Goal: Transaction & Acquisition: Obtain resource

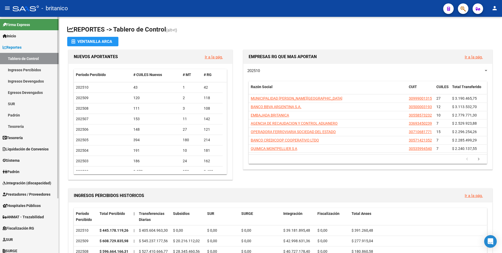
click at [17, 157] on link "Sistema" at bounding box center [29, 159] width 59 height 11
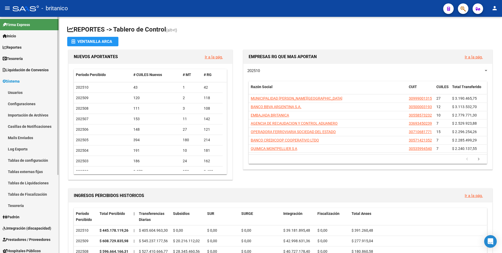
click at [19, 94] on link "Usuarios" at bounding box center [29, 92] width 59 height 11
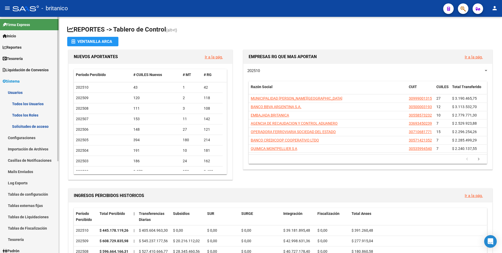
click at [28, 106] on link "Todos los Usuarios" at bounding box center [29, 103] width 59 height 11
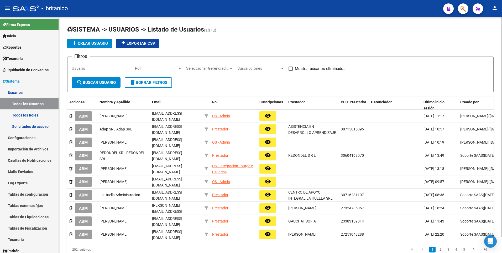
click at [90, 44] on span "add Crear Usuario" at bounding box center [89, 43] width 37 height 5
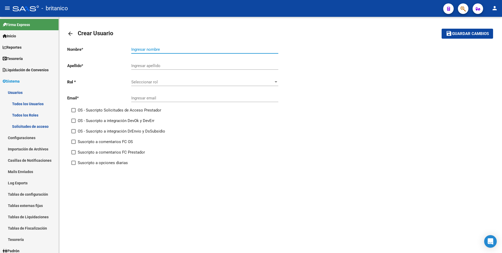
click at [150, 48] on input "Ingresar nombre" at bounding box center [204, 49] width 147 height 5
type input "[PERSON_NAME]"
click at [133, 63] on div "Ingresar apellido" at bounding box center [204, 63] width 147 height 11
type input "CALNEGA"
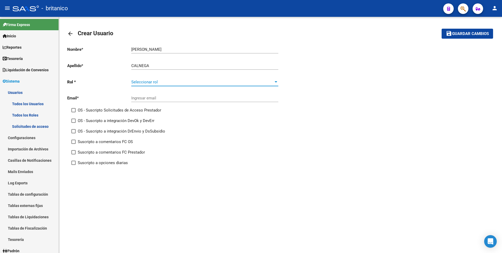
click at [136, 83] on span "Seleccionar rol" at bounding box center [202, 82] width 142 height 5
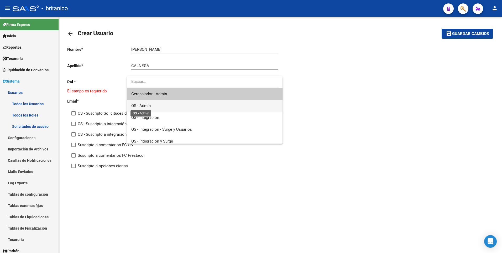
click at [142, 104] on span "OS - Admin" at bounding box center [140, 105] width 19 height 5
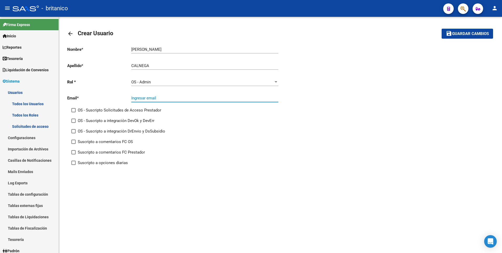
click at [143, 98] on input "Ingresar email" at bounding box center [204, 98] width 147 height 5
type input "[EMAIL_ADDRESS][DOMAIN_NAME]"
click at [274, 81] on div at bounding box center [276, 82] width 5 height 4
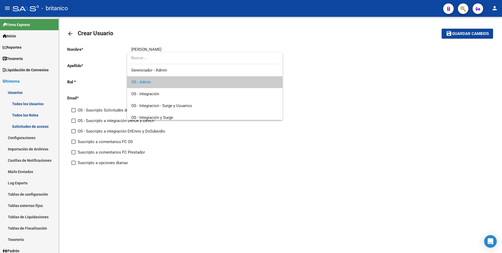
click at [343, 59] on div at bounding box center [251, 126] width 502 height 253
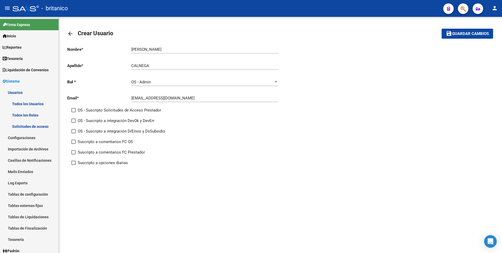
click at [277, 80] on div at bounding box center [276, 82] width 5 height 4
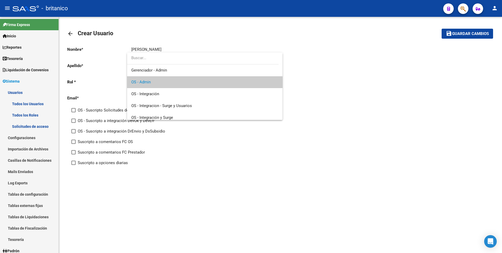
click at [277, 80] on mat-option "OS - Admin" at bounding box center [204, 82] width 155 height 12
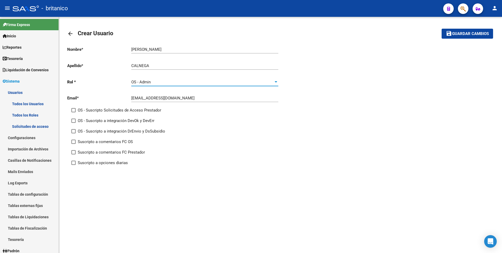
click at [139, 66] on input "CALNEGA" at bounding box center [204, 65] width 147 height 5
type input "CALENGA"
click at [277, 81] on div at bounding box center [276, 82] width 5 height 4
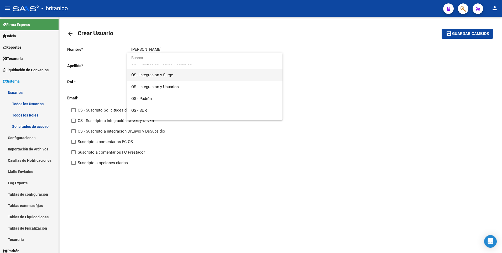
scroll to position [51, 0]
click at [344, 94] on div at bounding box center [251, 126] width 502 height 253
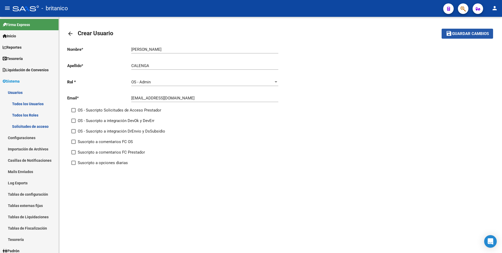
click at [460, 34] on span "Guardar cambios" at bounding box center [470, 34] width 37 height 5
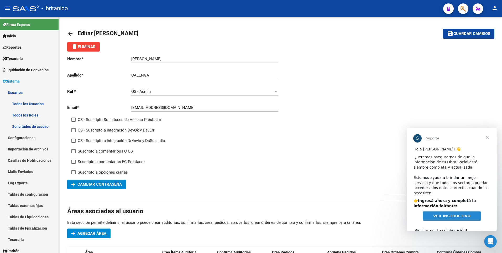
click at [488, 136] on span "Cerrar" at bounding box center [487, 137] width 19 height 19
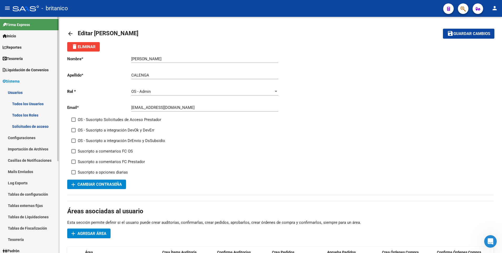
click at [16, 37] on span "Inicio" at bounding box center [9, 36] width 13 height 6
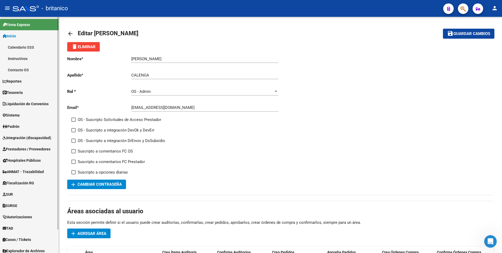
click at [16, 36] on span "Inicio" at bounding box center [9, 36] width 13 height 6
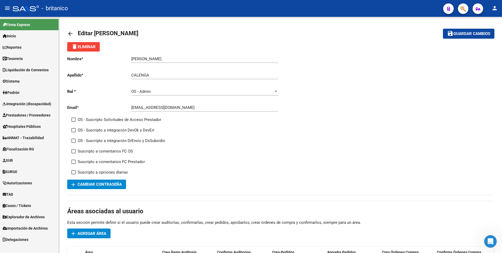
click at [16, 36] on span "Inicio" at bounding box center [9, 36] width 13 height 6
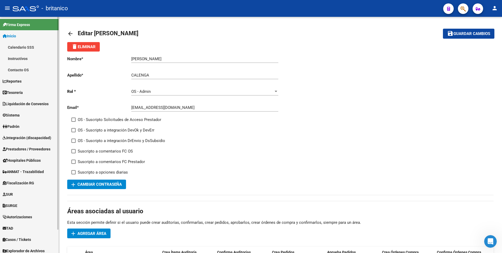
click at [16, 36] on span "Inicio" at bounding box center [9, 36] width 13 height 6
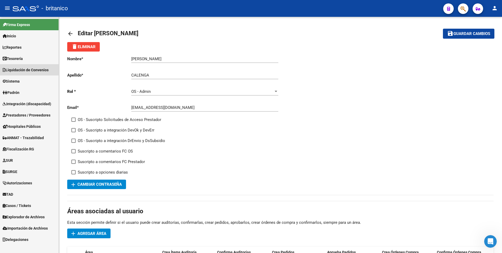
click at [25, 69] on span "Liquidación de Convenios" at bounding box center [26, 70] width 46 height 6
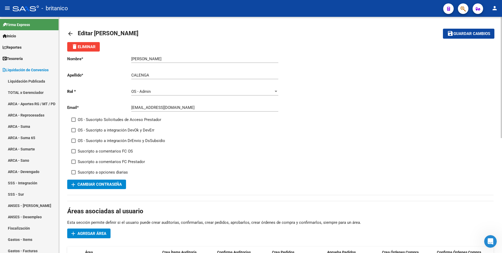
click at [70, 34] on mat-icon "arrow_back" at bounding box center [70, 33] width 6 height 6
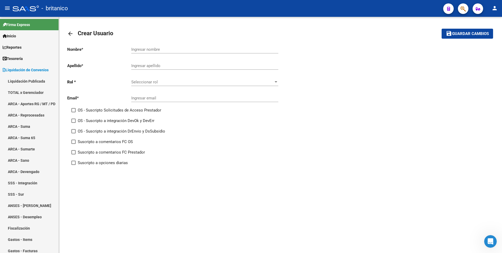
click at [70, 34] on mat-icon "arrow_back" at bounding box center [70, 33] width 6 height 6
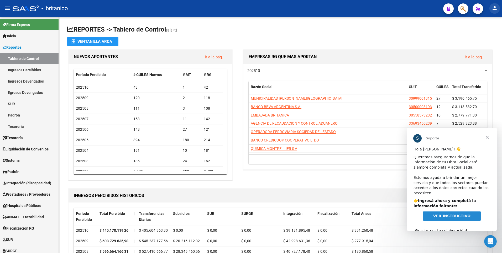
click at [497, 8] on mat-icon "person" at bounding box center [495, 8] width 6 height 6
click at [488, 20] on button "person Mi Perfil" at bounding box center [484, 22] width 32 height 13
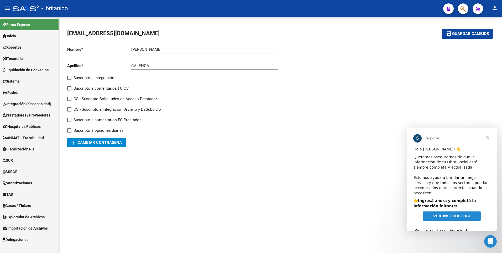
click at [12, 35] on span "Inicio" at bounding box center [9, 36] width 13 height 6
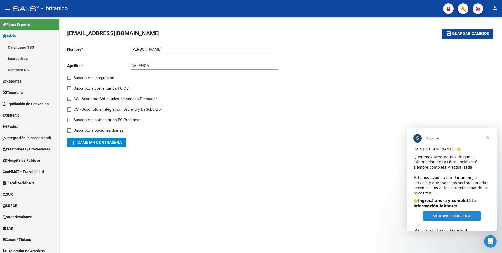
click at [7, 8] on mat-icon "menu" at bounding box center [7, 8] width 6 height 6
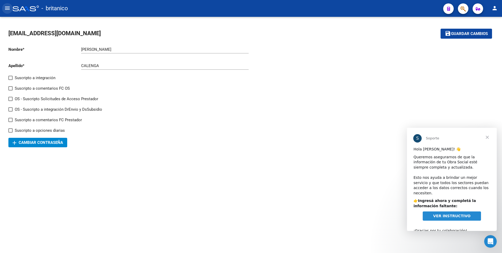
click at [7, 8] on mat-icon "menu" at bounding box center [7, 8] width 6 height 6
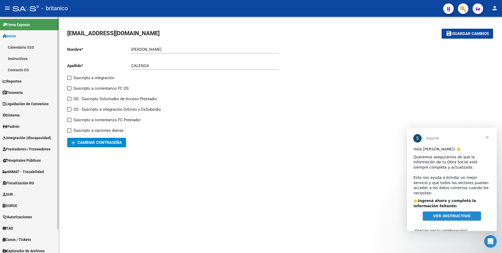
click at [9, 34] on span "Inicio" at bounding box center [9, 36] width 13 height 6
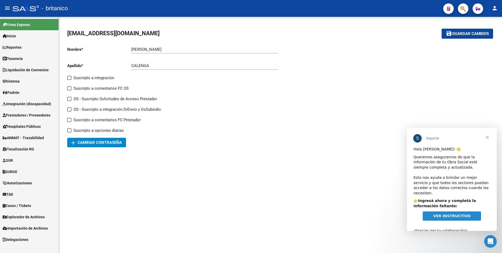
click at [18, 48] on span "Reportes" at bounding box center [12, 47] width 19 height 6
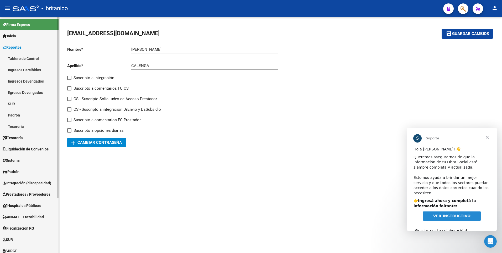
click at [20, 55] on link "Tablero de Control" at bounding box center [29, 58] width 59 height 11
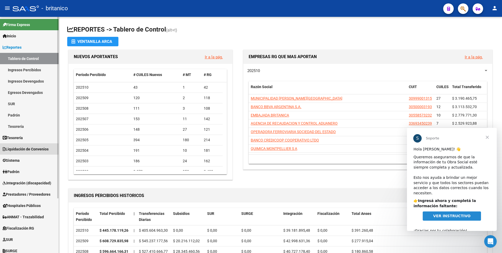
click at [17, 146] on span "Liquidación de Convenios" at bounding box center [26, 149] width 46 height 6
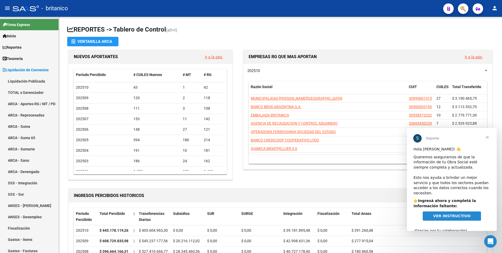
click at [486, 137] on span "Cerrar" at bounding box center [487, 137] width 19 height 19
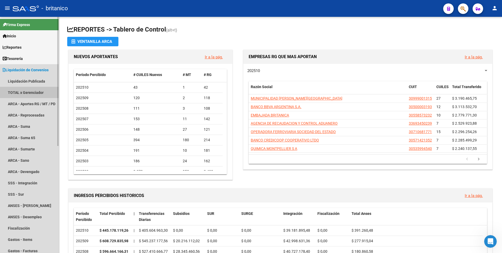
click at [25, 92] on link "TOTAL x Gerenciador" at bounding box center [29, 92] width 59 height 11
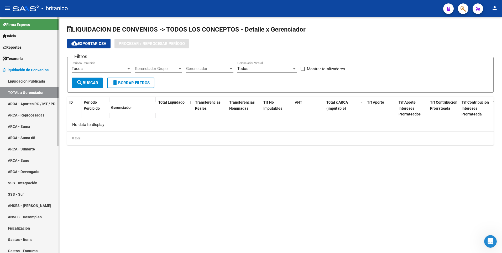
checkbox input "true"
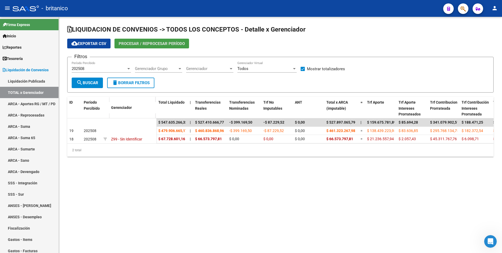
click at [140, 44] on span "Procesar / Reprocesar período" at bounding box center [152, 43] width 66 height 5
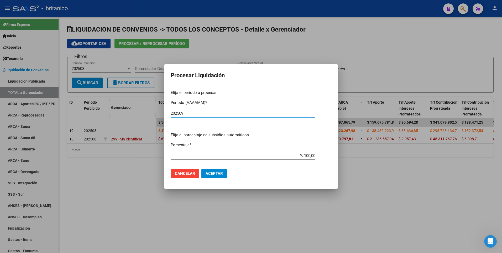
type input "202509"
click at [215, 172] on span "Aceptar" at bounding box center [214, 173] width 17 height 5
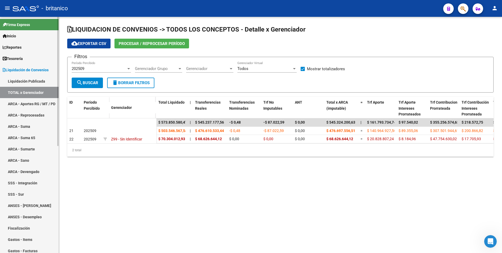
click at [23, 100] on link "ARCA - Aportes RG / MT / PD" at bounding box center [29, 103] width 59 height 11
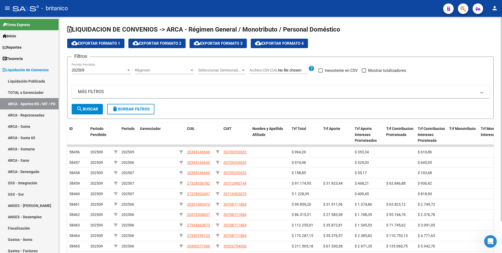
click at [364, 69] on span at bounding box center [364, 70] width 4 height 4
click at [364, 72] on input "Mostrar totalizadores" at bounding box center [364, 72] width 0 height 0
checkbox input "true"
click at [482, 91] on span at bounding box center [482, 92] width 2 height 6
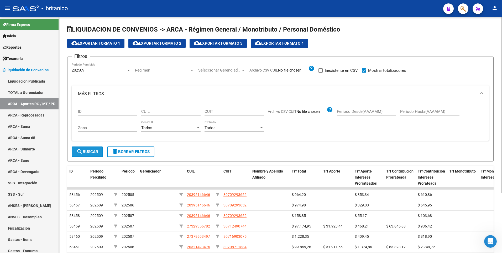
click at [90, 152] on span "search Buscar" at bounding box center [87, 151] width 22 height 5
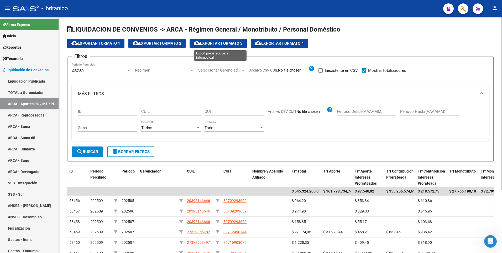
click at [209, 41] on span "cloud_download Exportar Formato 3" at bounding box center [218, 43] width 49 height 5
click at [154, 126] on div "Todos" at bounding box center [168, 127] width 55 height 5
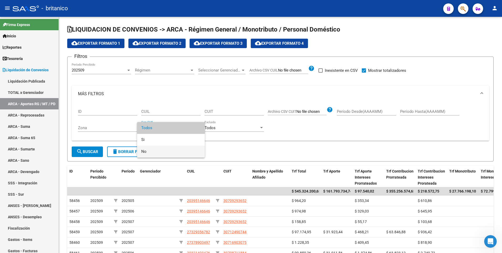
click at [151, 149] on span "No" at bounding box center [170, 151] width 59 height 12
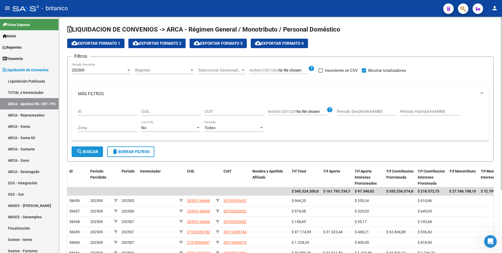
click at [96, 150] on span "search Buscar" at bounding box center [87, 151] width 22 height 5
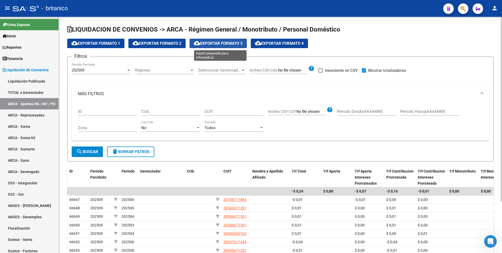
click at [221, 43] on span "cloud_download Exportar Formato 3" at bounding box center [218, 43] width 49 height 5
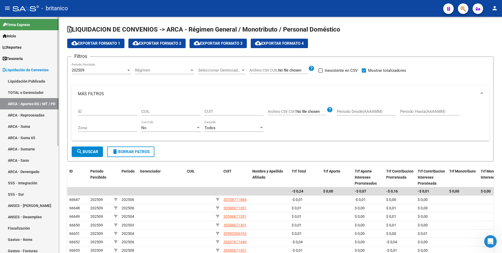
click at [23, 126] on link "ARCA - Suma" at bounding box center [29, 126] width 59 height 11
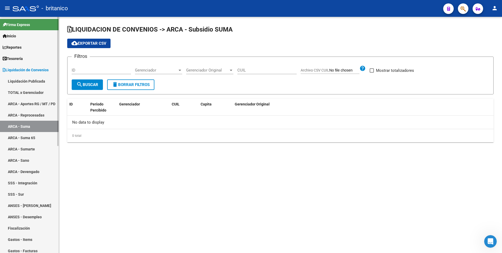
checkbox input "true"
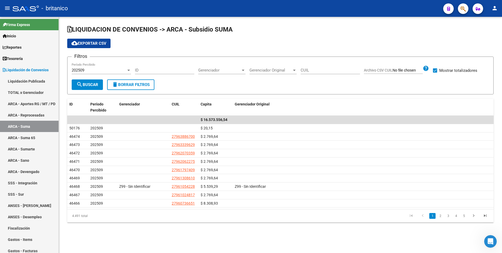
click at [95, 43] on span "cloud_download Exportar CSV" at bounding box center [88, 43] width 35 height 5
click at [26, 137] on link "ARCA - Suma 65" at bounding box center [29, 137] width 59 height 11
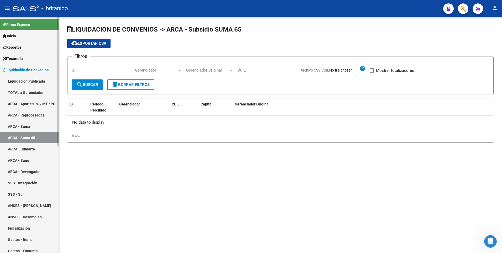
checkbox input "true"
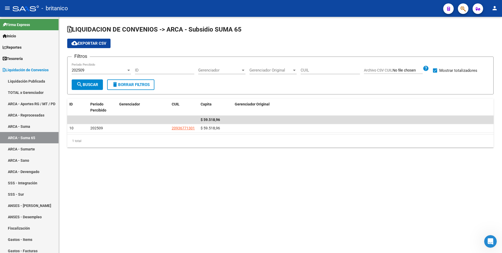
click at [86, 45] on span "cloud_download Exportar CSV" at bounding box center [88, 43] width 35 height 5
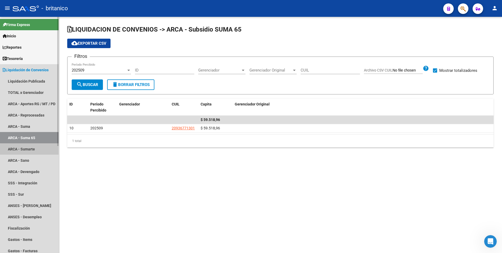
click at [33, 149] on link "ARCA - Sumarte" at bounding box center [29, 148] width 59 height 11
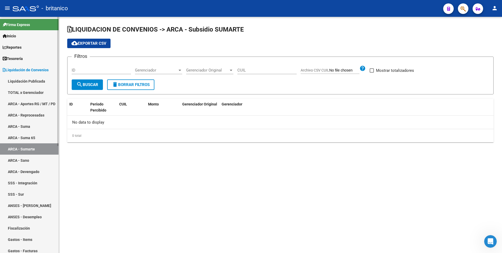
checkbox input "true"
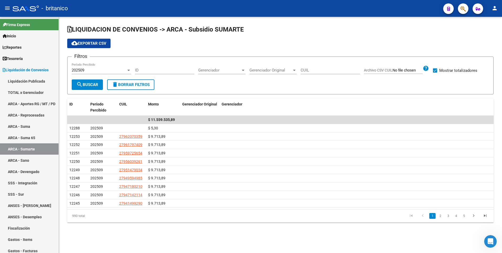
click at [81, 43] on span "cloud_download Exportar CSV" at bounding box center [88, 43] width 35 height 5
click at [28, 159] on link "ARCA - Sano" at bounding box center [29, 159] width 59 height 11
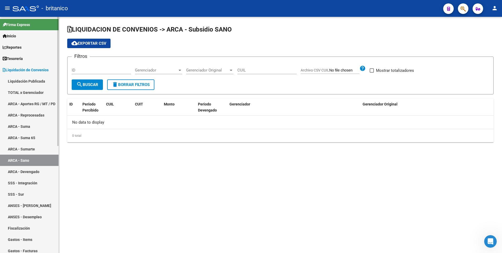
checkbox input "true"
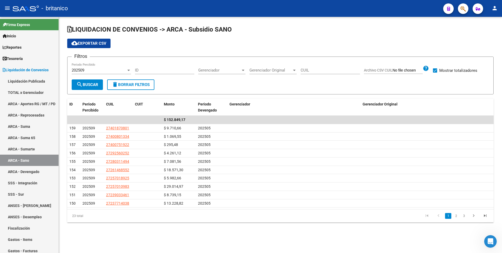
click at [89, 44] on span "cloud_download Exportar CSV" at bounding box center [88, 43] width 35 height 5
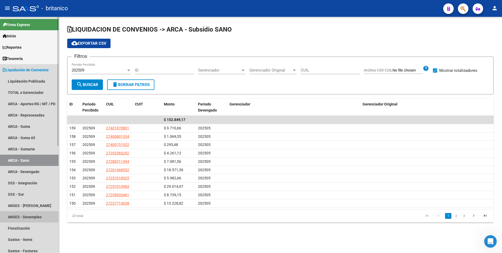
click at [11, 215] on link "ANSES - Desempleo" at bounding box center [29, 216] width 59 height 11
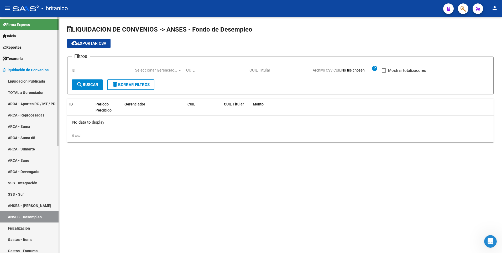
checkbox input "true"
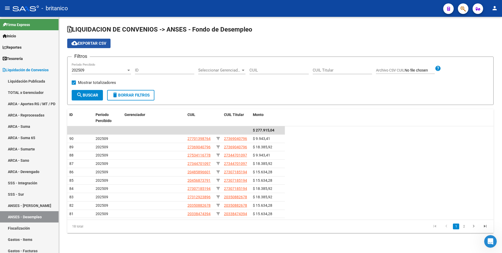
click at [82, 41] on span "cloud_download Exportar CSV" at bounding box center [88, 43] width 35 height 5
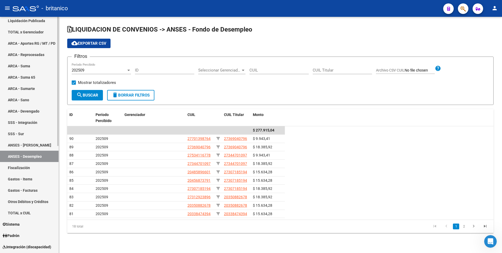
scroll to position [53, 0]
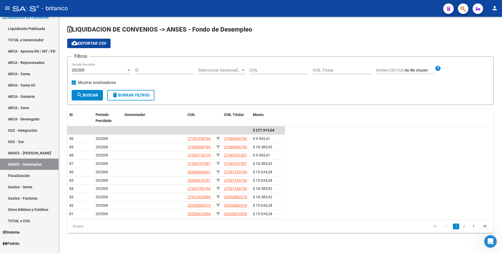
click at [128, 69] on div at bounding box center [128, 70] width 5 height 4
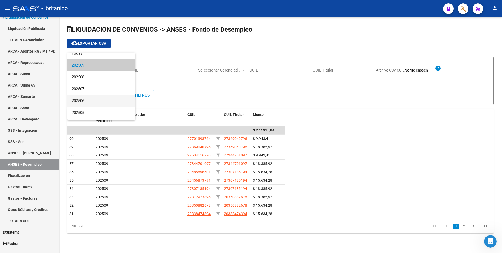
scroll to position [0, 0]
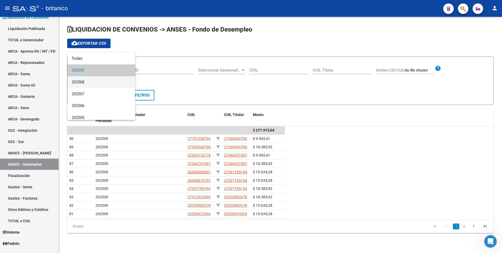
click at [86, 82] on span "202508" at bounding box center [101, 82] width 59 height 12
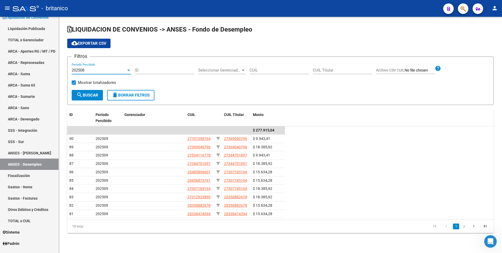
click at [86, 92] on button "search Buscar" at bounding box center [87, 95] width 31 height 11
click at [127, 69] on div at bounding box center [128, 70] width 5 height 4
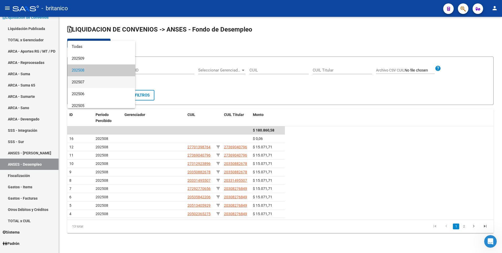
click at [105, 85] on span "202507" at bounding box center [101, 82] width 59 height 12
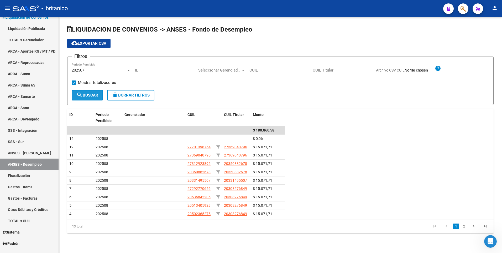
click at [96, 91] on button "search Buscar" at bounding box center [87, 95] width 31 height 11
click at [128, 70] on div at bounding box center [128, 70] width 3 height 1
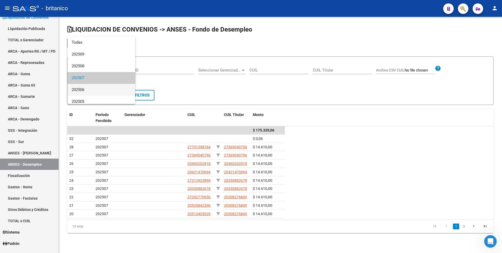
scroll to position [8, 0]
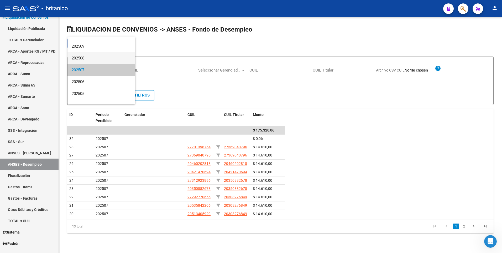
click at [92, 60] on span "202508" at bounding box center [101, 58] width 59 height 12
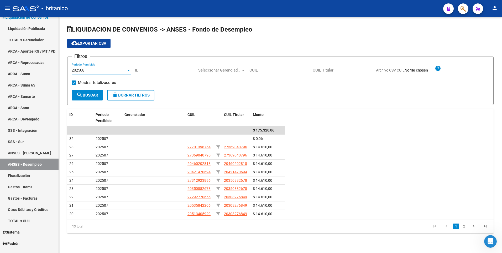
click at [87, 95] on span "search Buscar" at bounding box center [87, 95] width 22 height 5
click at [92, 43] on span "cloud_download Exportar CSV" at bounding box center [88, 43] width 35 height 5
click at [127, 70] on div at bounding box center [128, 70] width 5 height 4
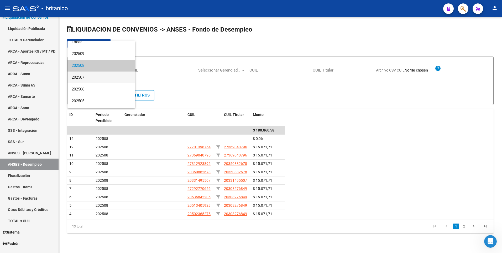
scroll to position [0, 0]
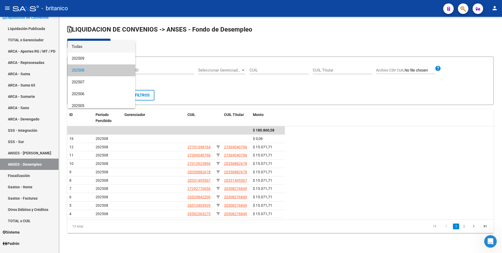
click at [97, 47] on span "Todas" at bounding box center [101, 47] width 59 height 12
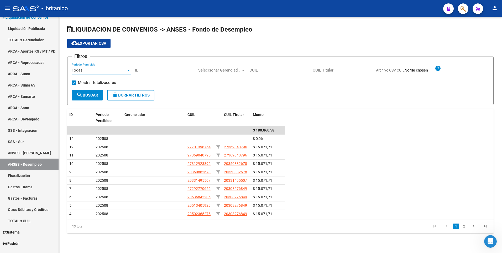
click at [89, 91] on button "search Buscar" at bounding box center [87, 95] width 31 height 11
click at [475, 226] on icon "go to next page" at bounding box center [473, 226] width 7 height 6
click at [421, 226] on icon "go to previous page" at bounding box center [422, 226] width 7 height 6
click at [98, 93] on span "search Buscar" at bounding box center [87, 95] width 22 height 5
click at [100, 41] on span "cloud_download Exportar CSV" at bounding box center [88, 43] width 35 height 5
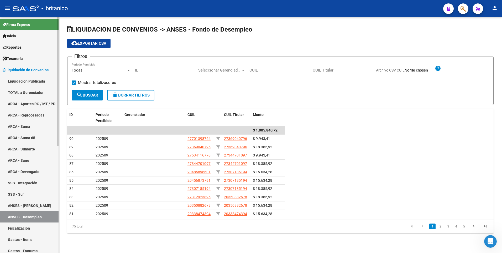
click at [21, 56] on span "Tesorería" at bounding box center [13, 59] width 20 height 6
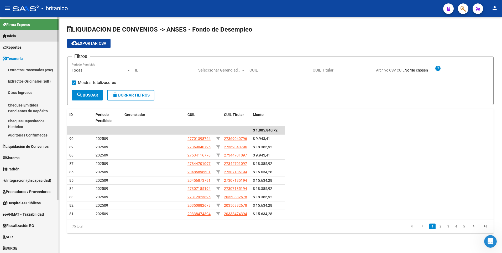
click at [20, 38] on link "Inicio" at bounding box center [29, 35] width 59 height 11
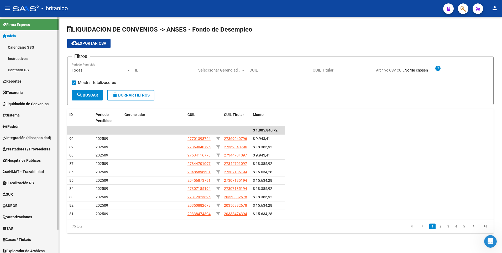
click at [23, 103] on span "Liquidación de Convenios" at bounding box center [26, 104] width 46 height 6
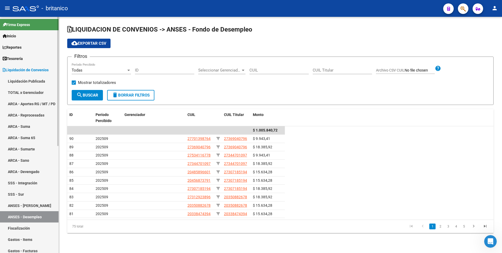
click at [19, 59] on span "Tesorería" at bounding box center [13, 59] width 20 height 6
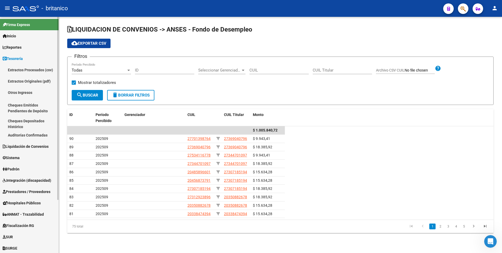
click at [20, 45] on span "Reportes" at bounding box center [12, 47] width 19 height 6
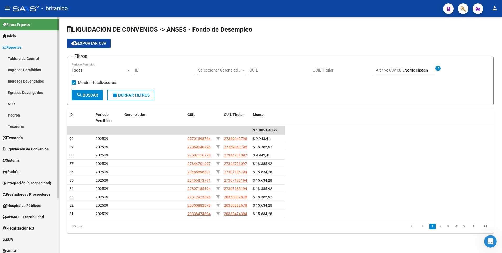
click at [27, 56] on link "Tablero de Control" at bounding box center [29, 58] width 59 height 11
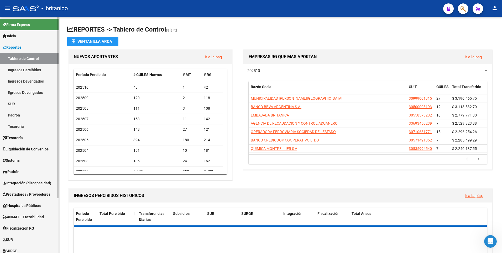
click at [30, 69] on link "Ingresos Percibidos" at bounding box center [29, 69] width 59 height 11
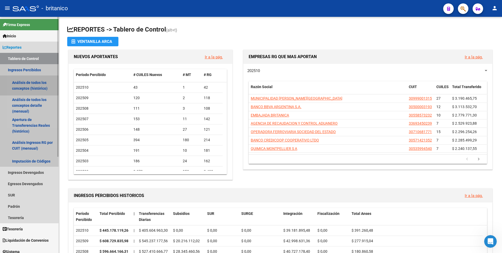
click at [28, 83] on link "Análisis de todos los conceptos (histórico)" at bounding box center [29, 85] width 59 height 20
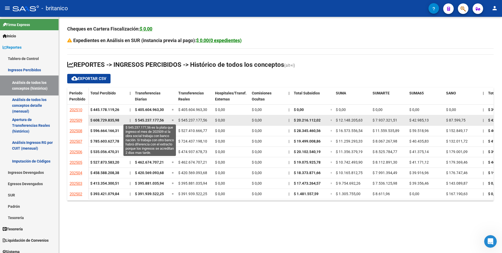
drag, startPoint x: 138, startPoint y: 121, endPoint x: 163, endPoint y: 119, distance: 25.5
click at [163, 119] on span "$ 545.237.177,56" at bounding box center [149, 120] width 29 height 4
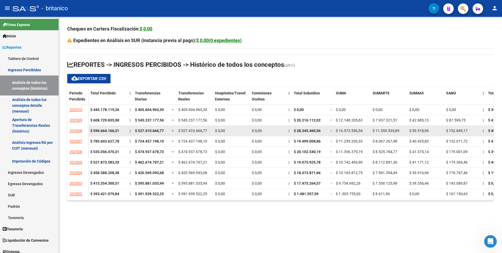
drag, startPoint x: 296, startPoint y: 132, endPoint x: 325, endPoint y: 131, distance: 29.4
click at [325, 131] on div "$ 28.345.460,56" at bounding box center [310, 131] width 33 height 6
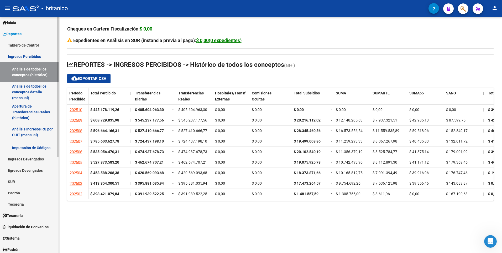
scroll to position [26, 0]
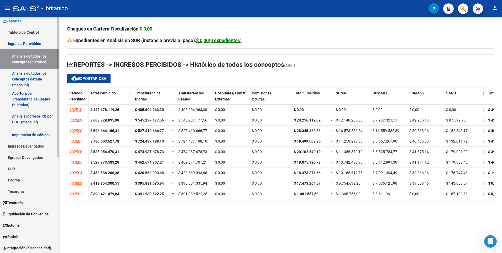
click at [24, 213] on span "Liquidación de Convenios" at bounding box center [26, 214] width 46 height 6
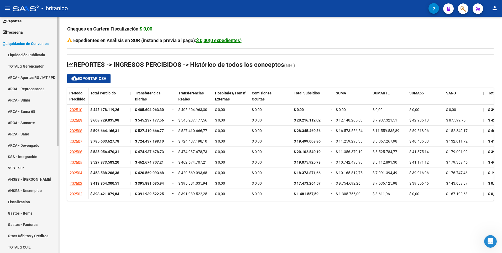
click at [25, 70] on link "TOTAL x Gerenciador" at bounding box center [29, 65] width 59 height 11
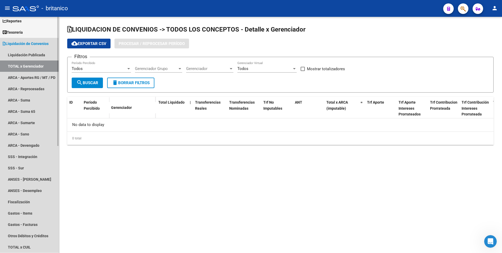
checkbox input "true"
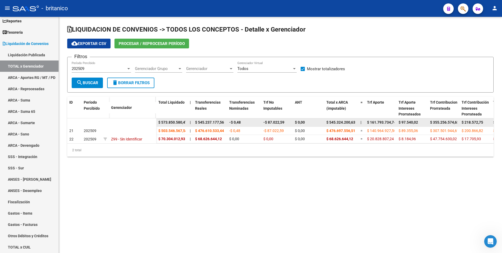
drag, startPoint x: 268, startPoint y: 121, endPoint x: 284, endPoint y: 121, distance: 16.0
click at [284, 121] on span "-$ 87.022,59" at bounding box center [273, 122] width 21 height 4
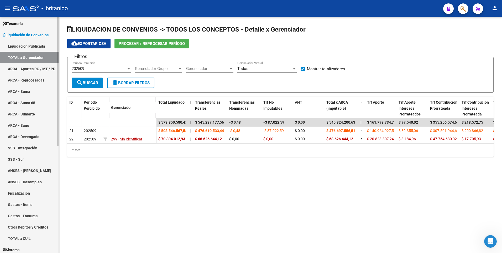
scroll to position [26, 0]
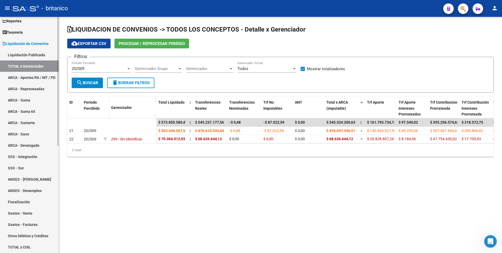
click at [21, 76] on link "ARCA - Aportes RG / MT / PD" at bounding box center [29, 77] width 59 height 11
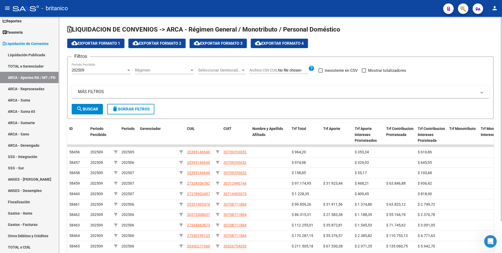
click at [103, 90] on mat-panel-title "MÁS FILTROS" at bounding box center [277, 92] width 399 height 6
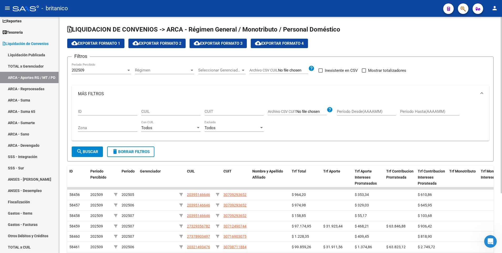
click at [197, 127] on div at bounding box center [198, 127] width 3 height 1
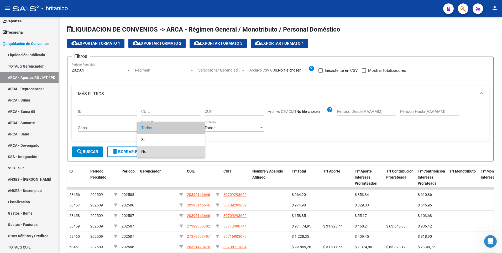
click at [143, 153] on span "No" at bounding box center [170, 151] width 59 height 12
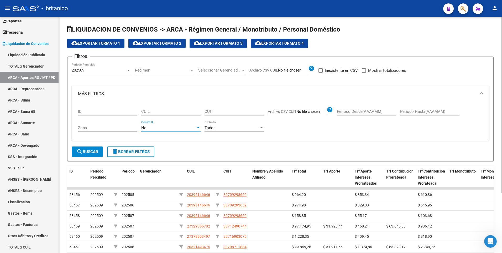
click at [90, 148] on button "search Buscar" at bounding box center [87, 151] width 31 height 11
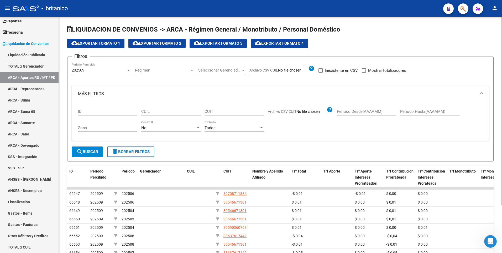
click at [169, 44] on span "cloud_download Exportar Formato 2" at bounding box center [157, 43] width 49 height 5
